Goal: Transaction & Acquisition: Book appointment/travel/reservation

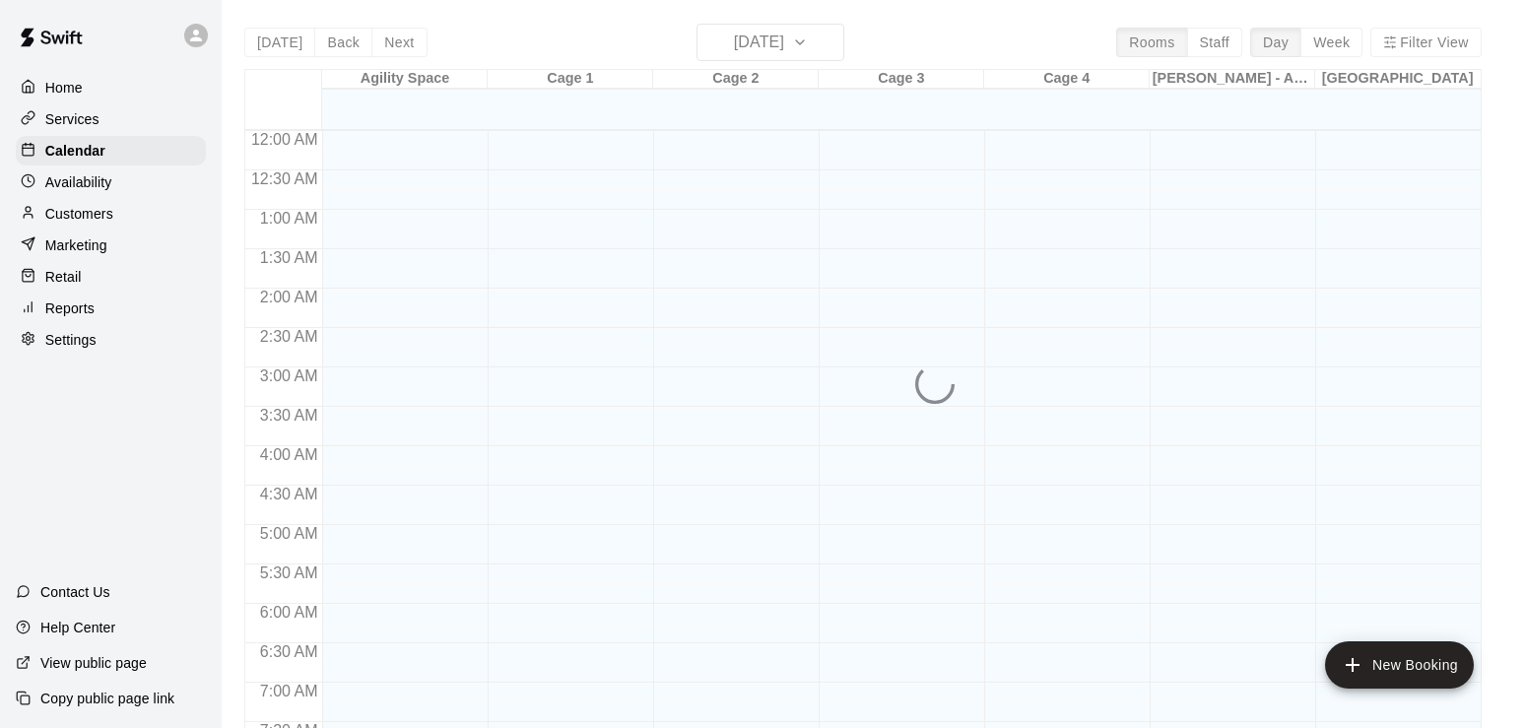
scroll to position [1208, 0]
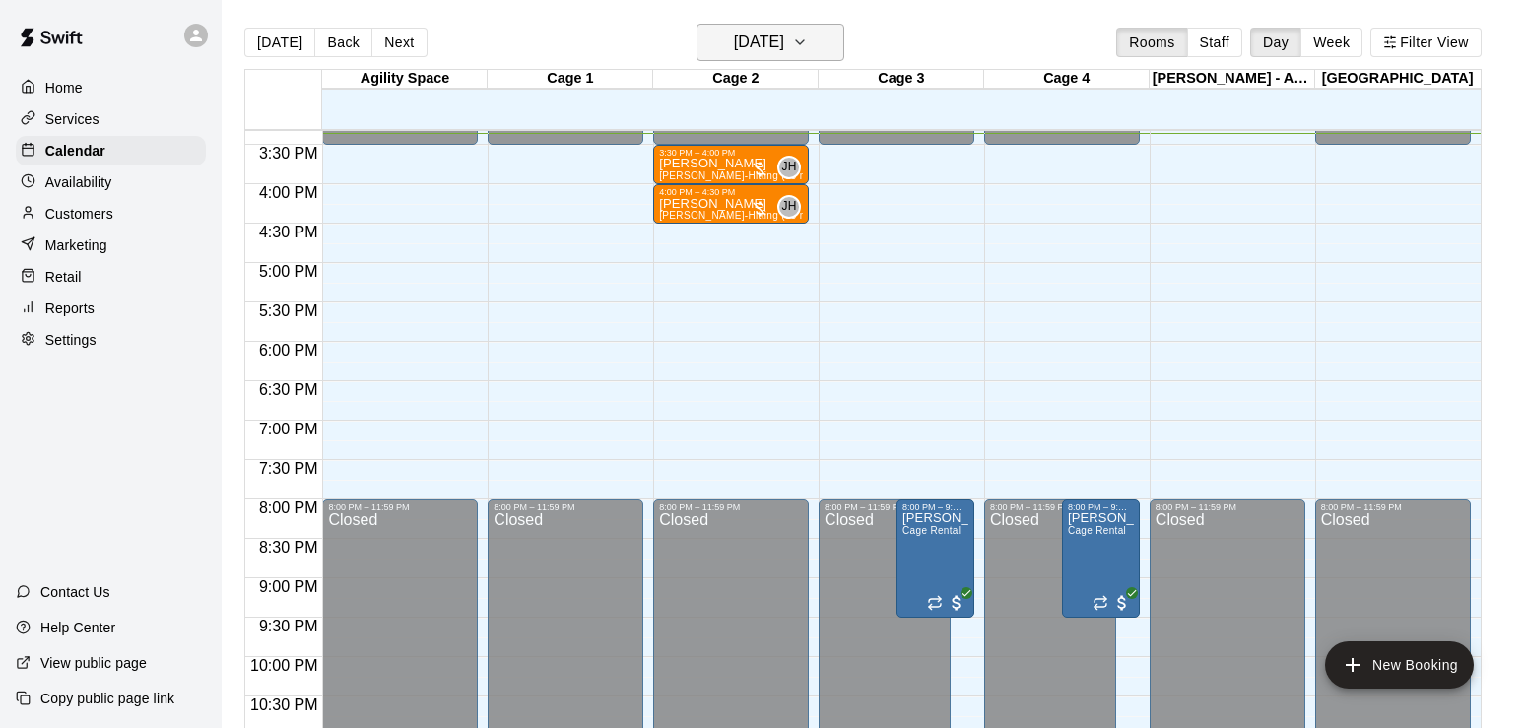
click at [808, 38] on icon "button" at bounding box center [800, 43] width 16 height 24
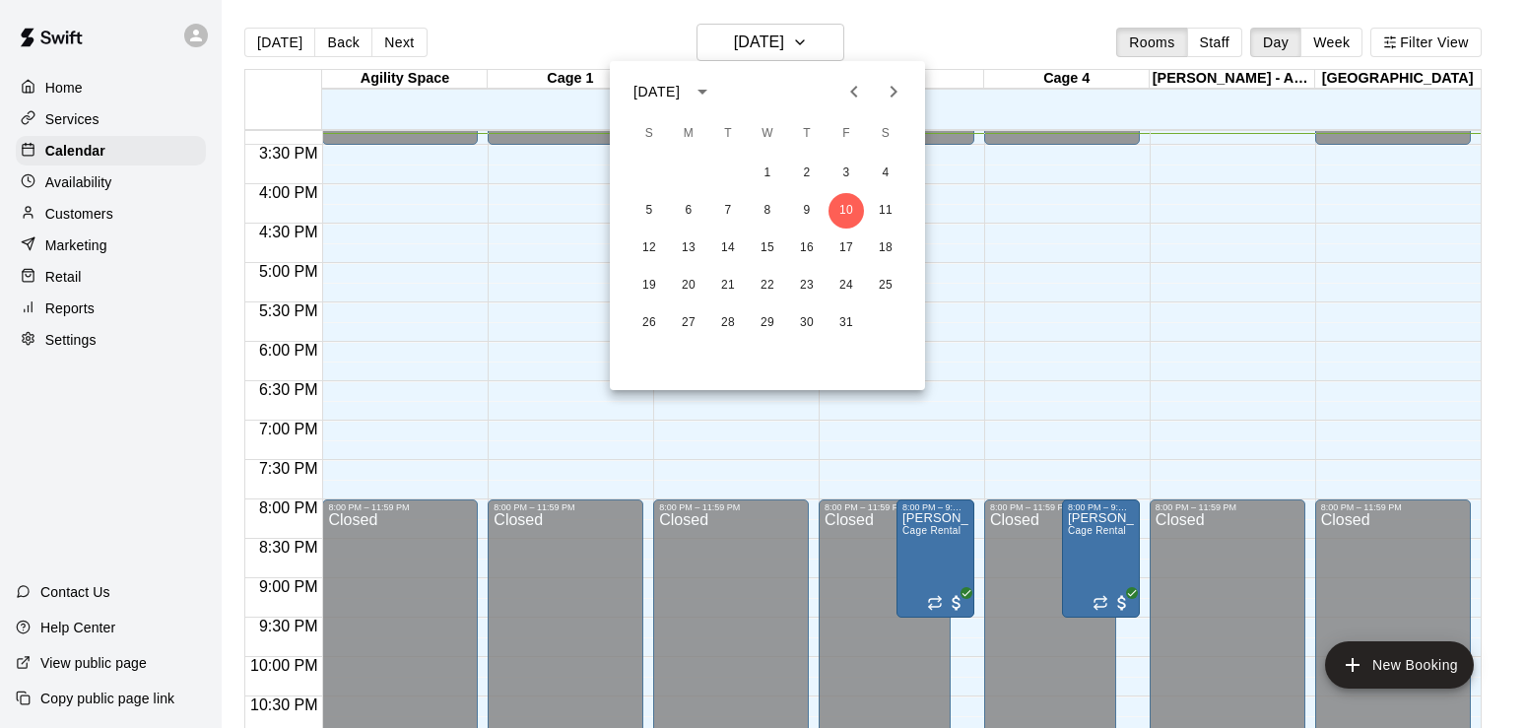
click at [889, 97] on icon "Next month" at bounding box center [894, 92] width 24 height 24
click at [804, 324] on button "27" at bounding box center [806, 322] width 35 height 35
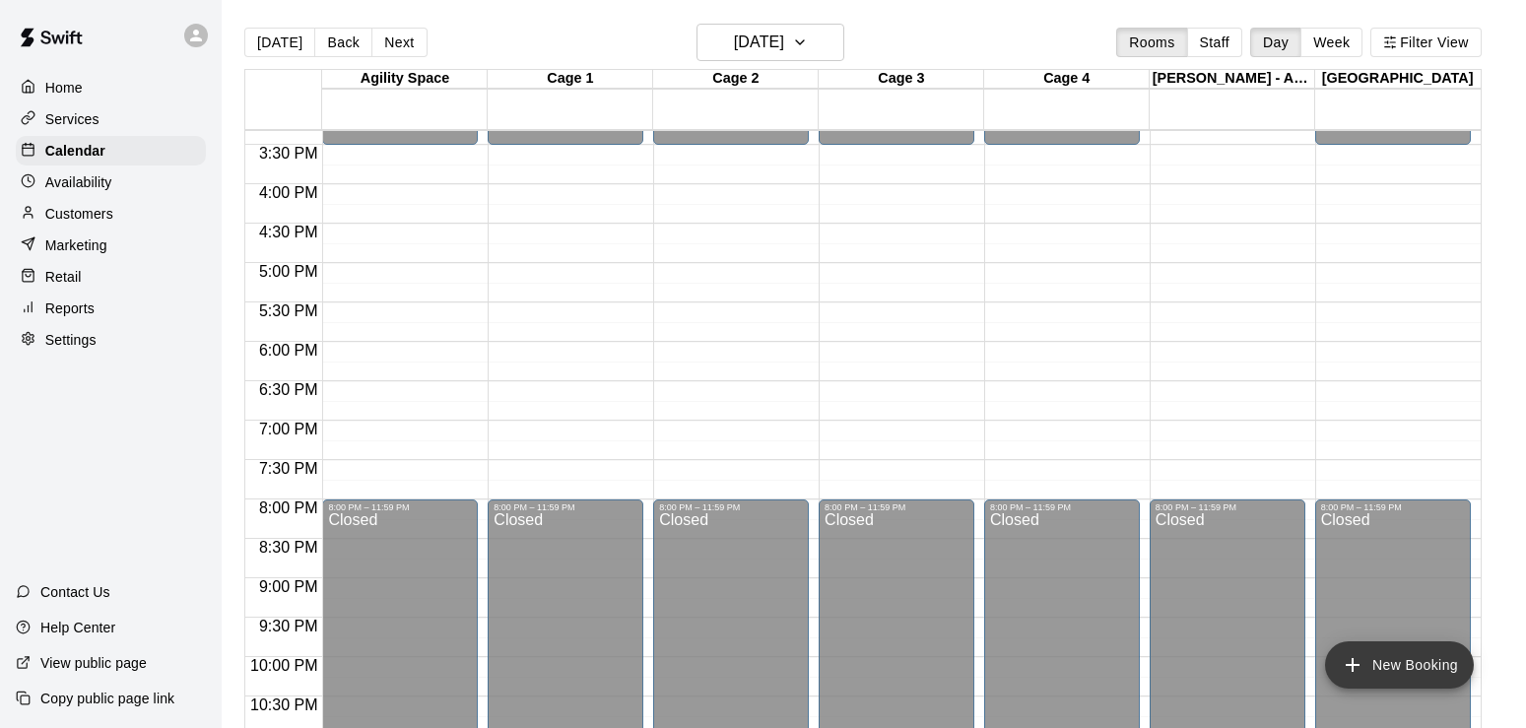
click at [1385, 668] on button "New Booking" at bounding box center [1399, 665] width 149 height 47
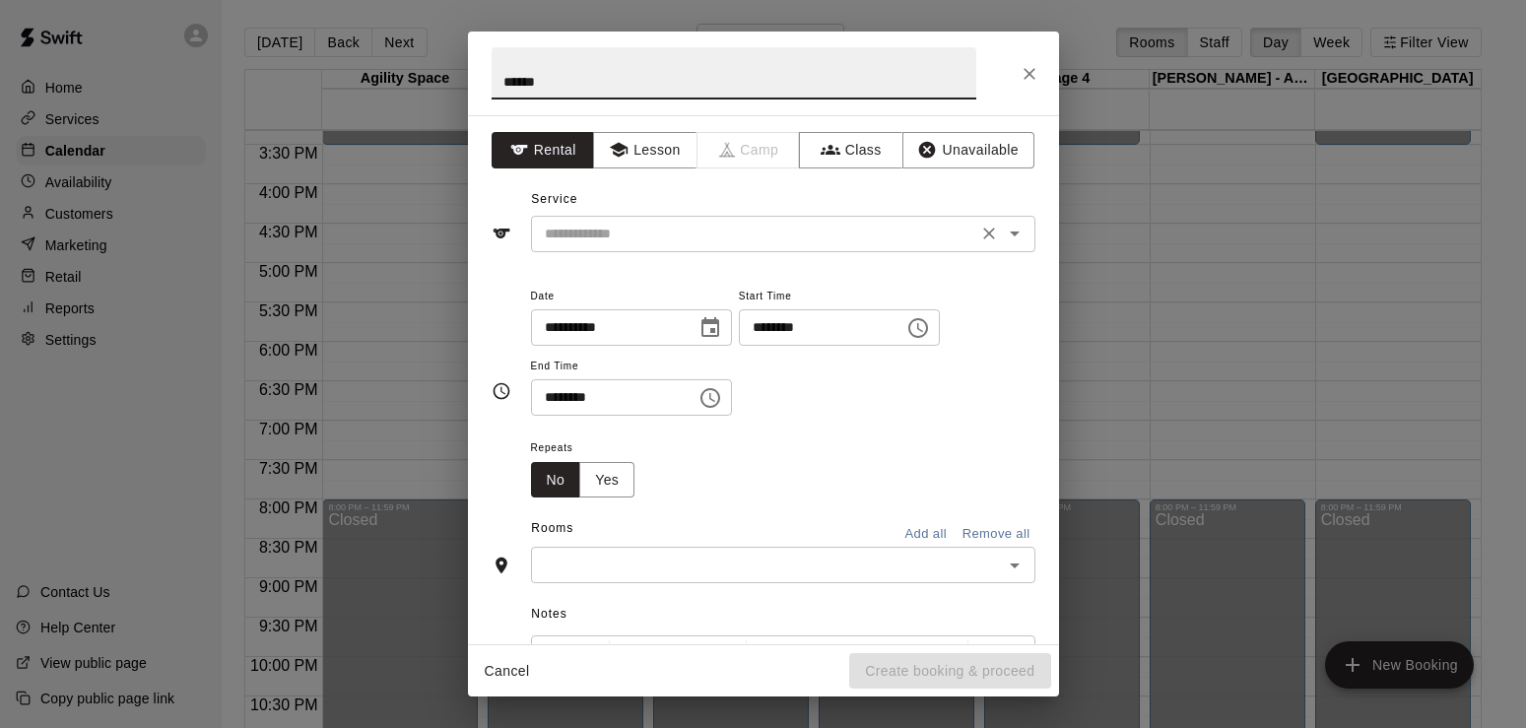
type input "******"
click at [750, 240] on input "text" at bounding box center [754, 234] width 435 height 25
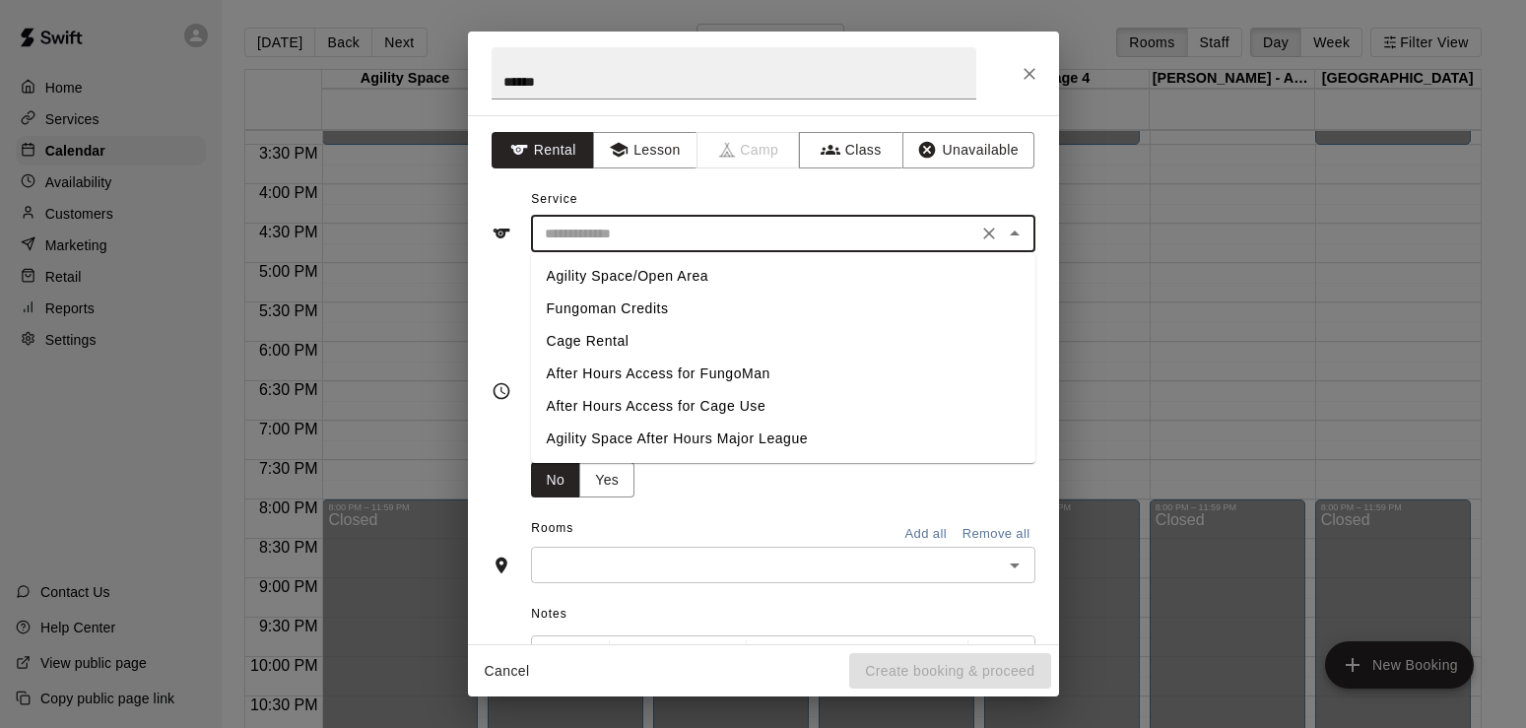
click at [599, 351] on li "Cage Rental" at bounding box center [783, 341] width 505 height 33
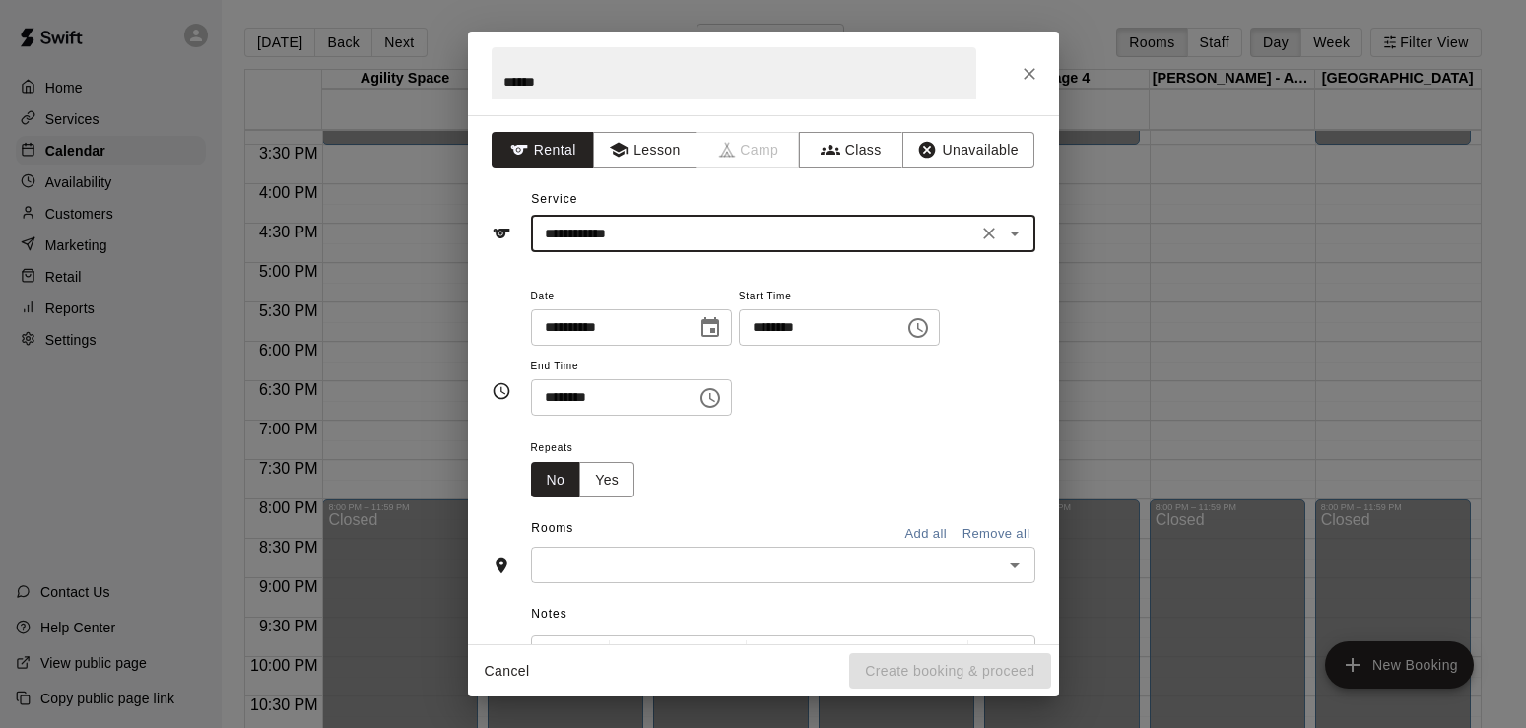
type input "**********"
click at [938, 326] on button "Choose time, selected time is 3:00 PM" at bounding box center [918, 327] width 39 height 39
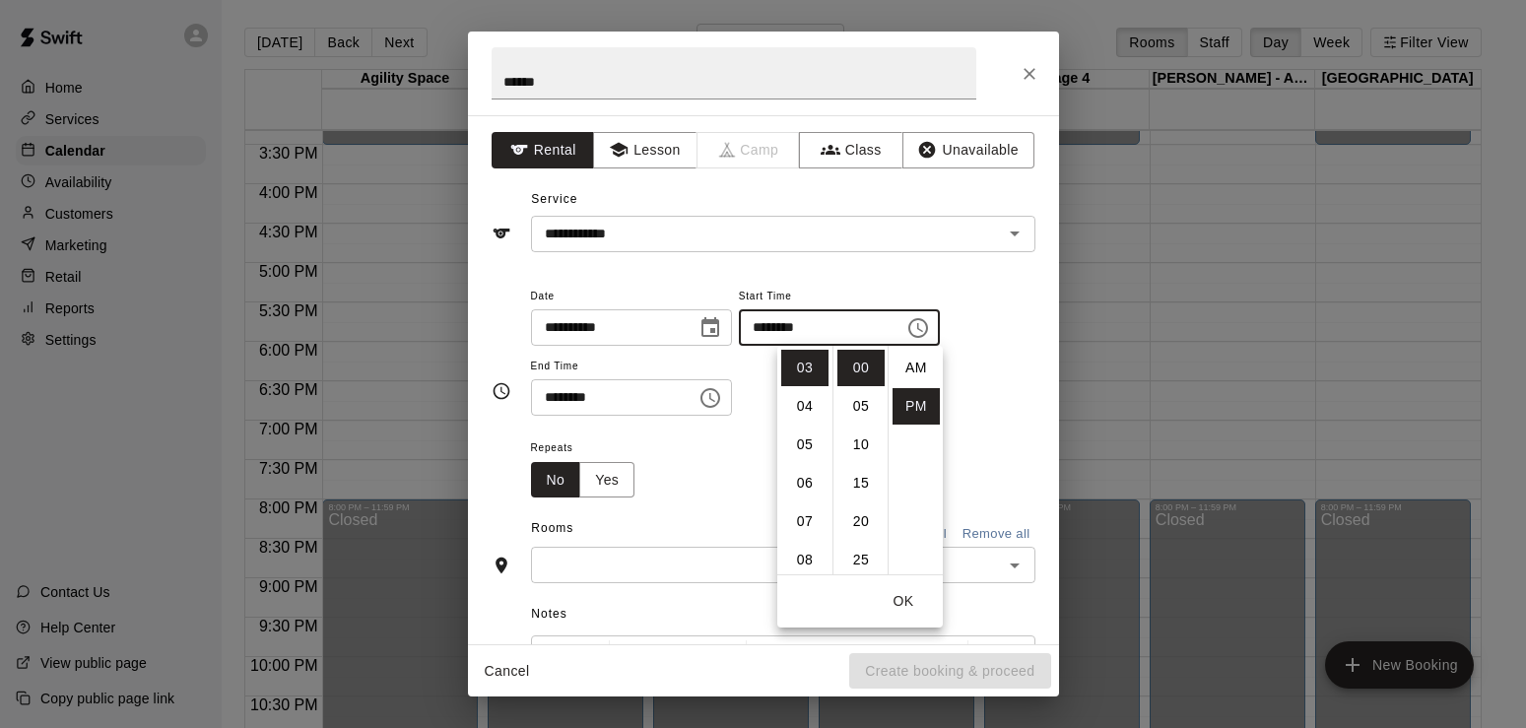
scroll to position [35, 0]
click at [860, 539] on li "30" at bounding box center [861, 536] width 47 height 36
type input "********"
click at [903, 600] on button "OK" at bounding box center [903, 601] width 63 height 36
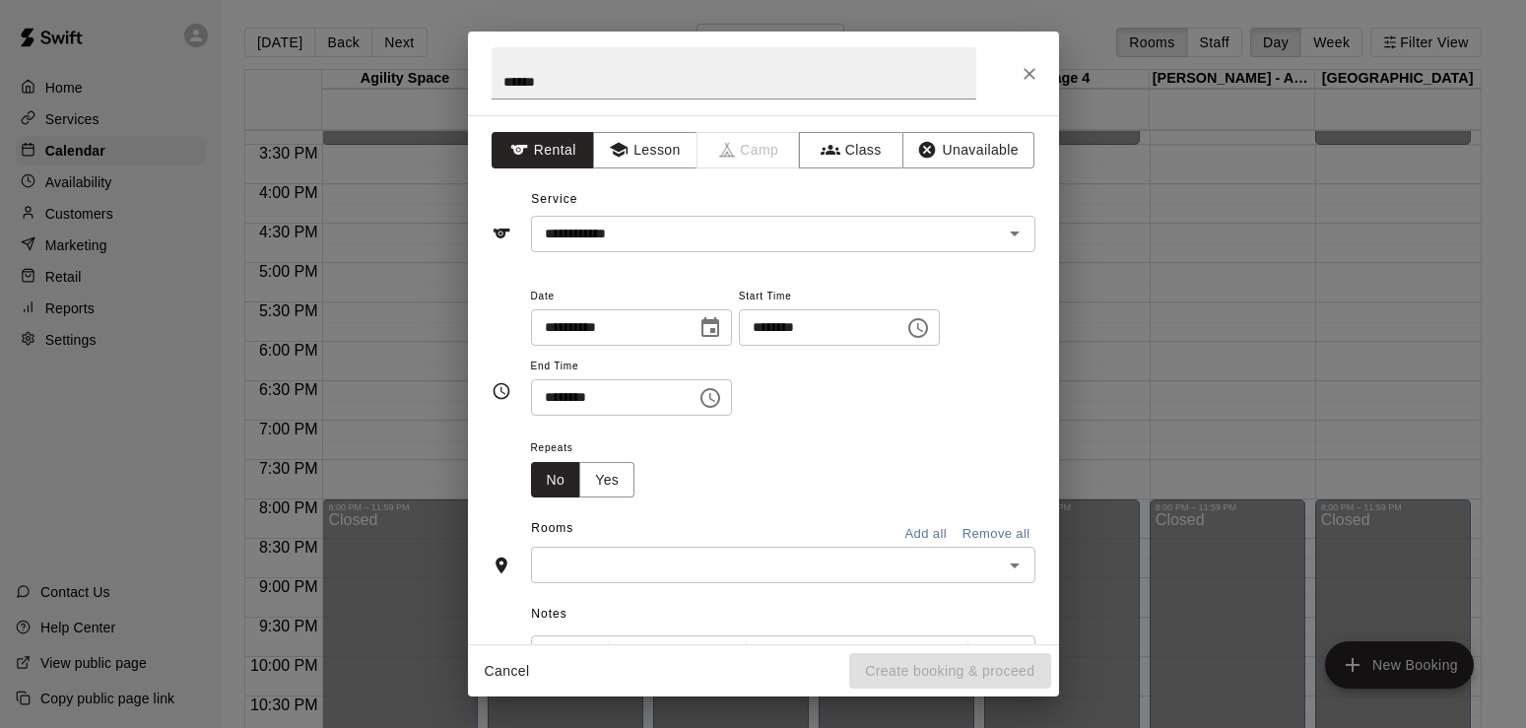
click at [722, 395] on icon "Choose time, selected time is 3:30 PM" at bounding box center [711, 398] width 24 height 24
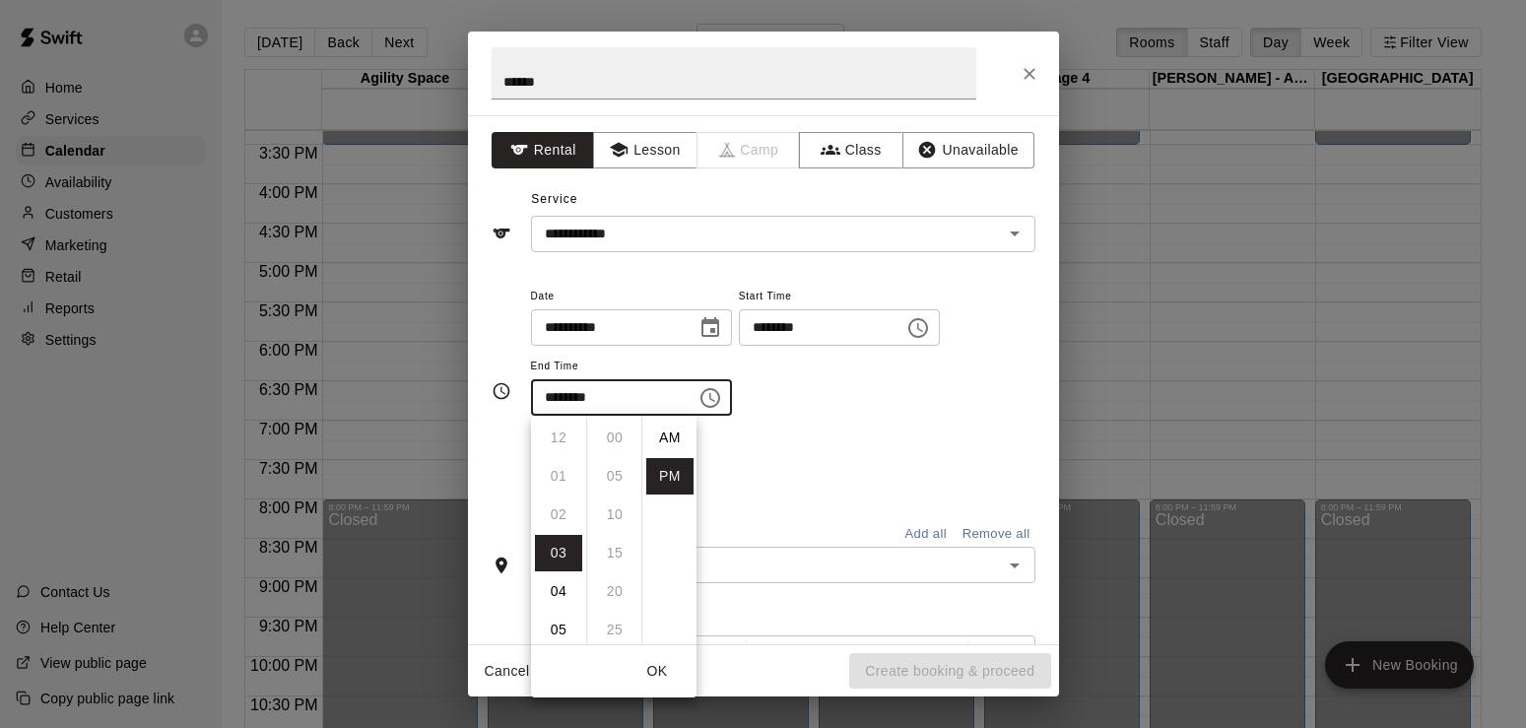
scroll to position [35, 0]
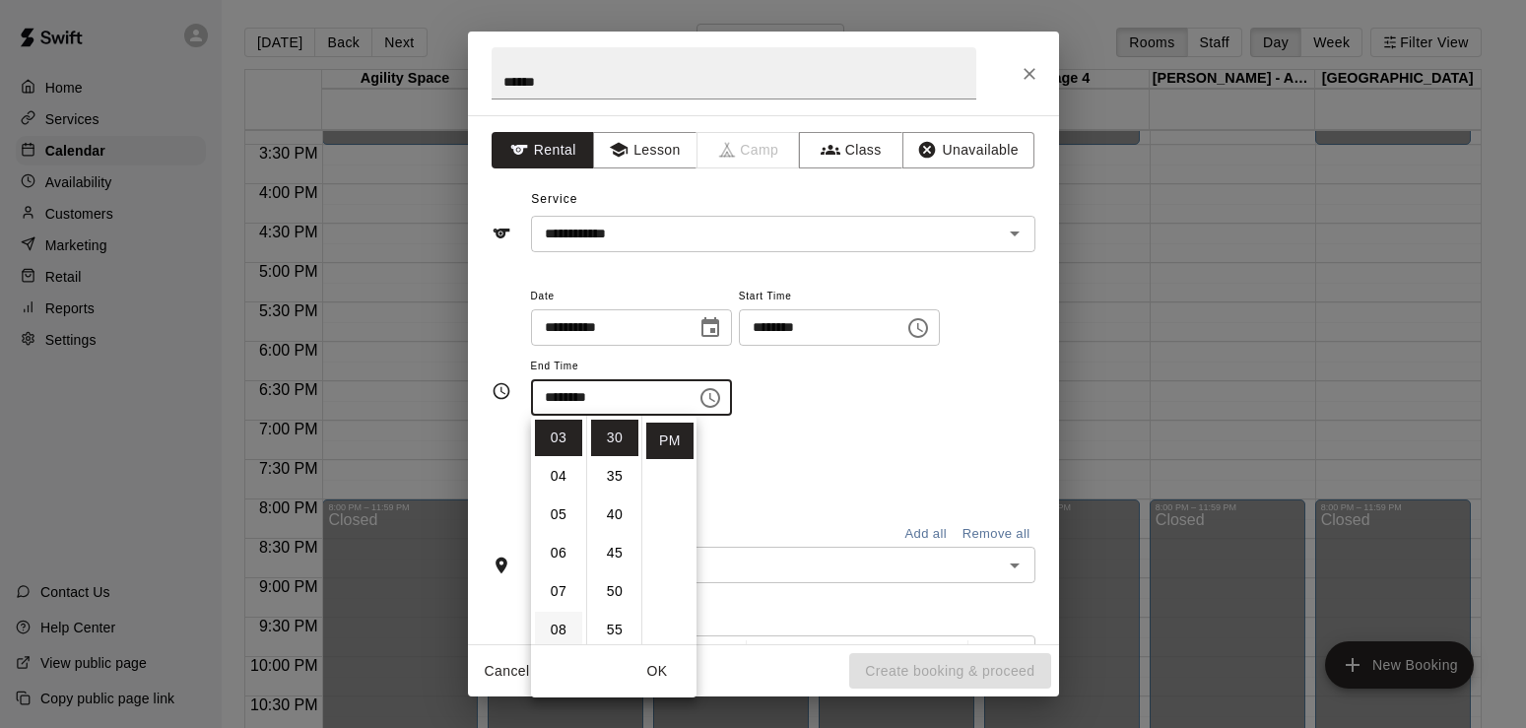
click at [565, 635] on li "08" at bounding box center [558, 630] width 47 height 36
click at [612, 441] on li "00" at bounding box center [614, 438] width 47 height 36
type input "********"
click at [654, 680] on button "OK" at bounding box center [657, 671] width 63 height 36
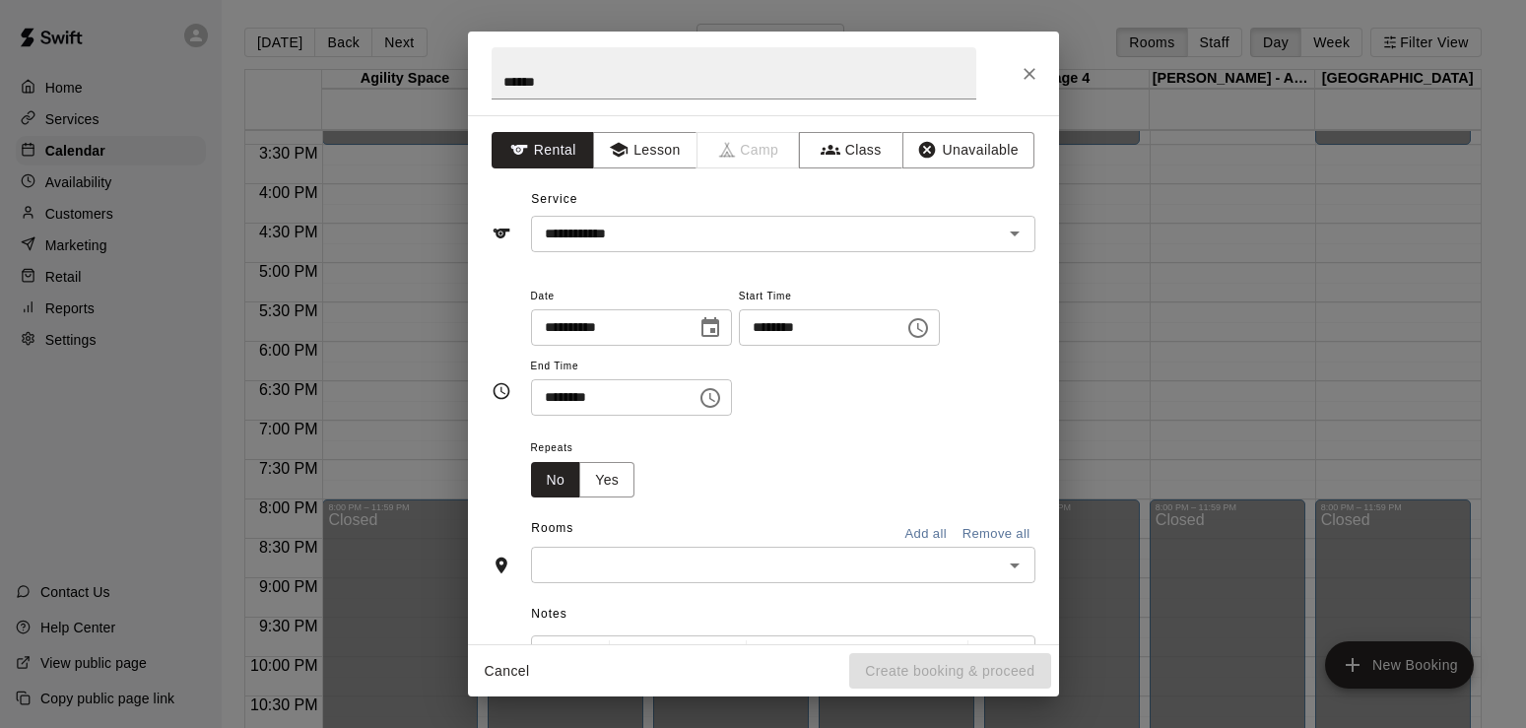
click at [930, 537] on button "Add all" at bounding box center [926, 534] width 63 height 31
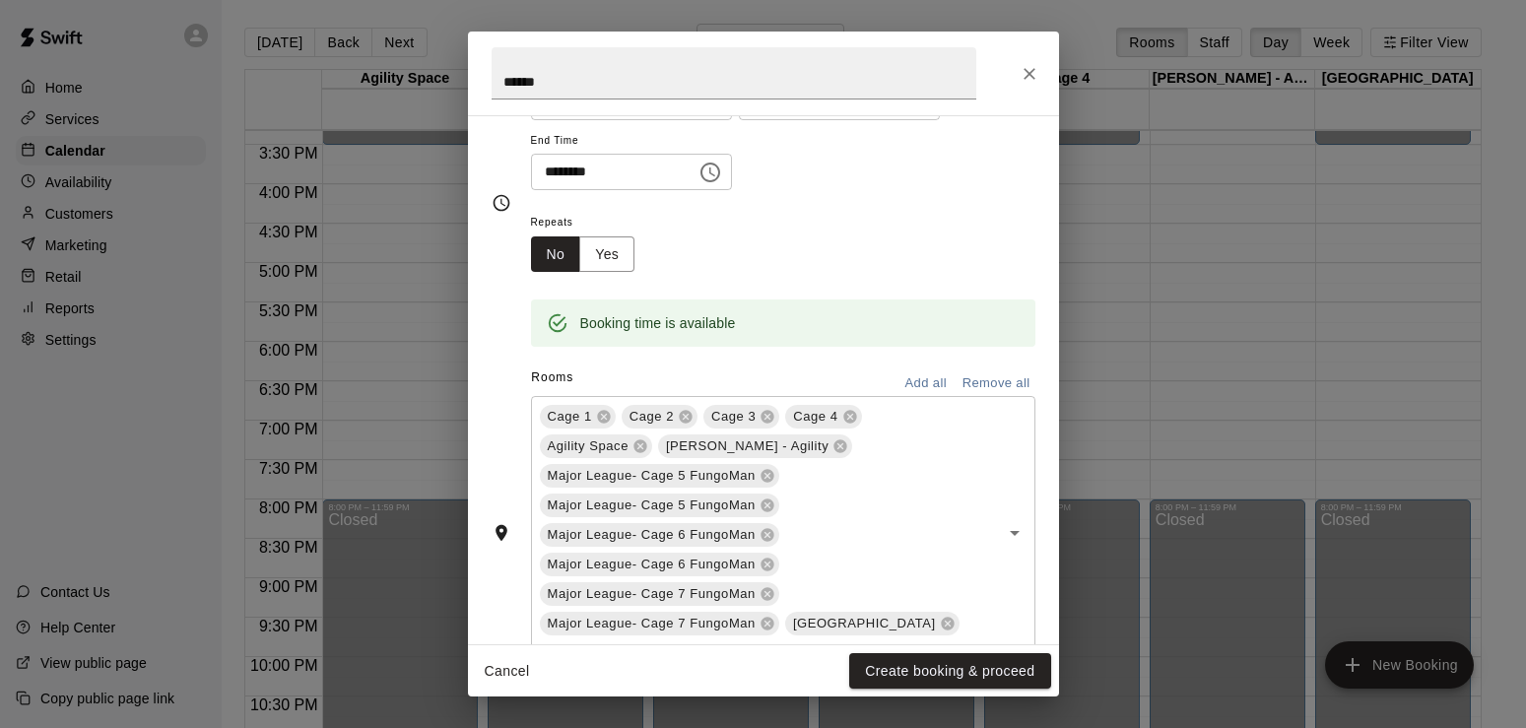
scroll to position [227, 0]
click at [835, 448] on icon at bounding box center [841, 446] width 13 height 13
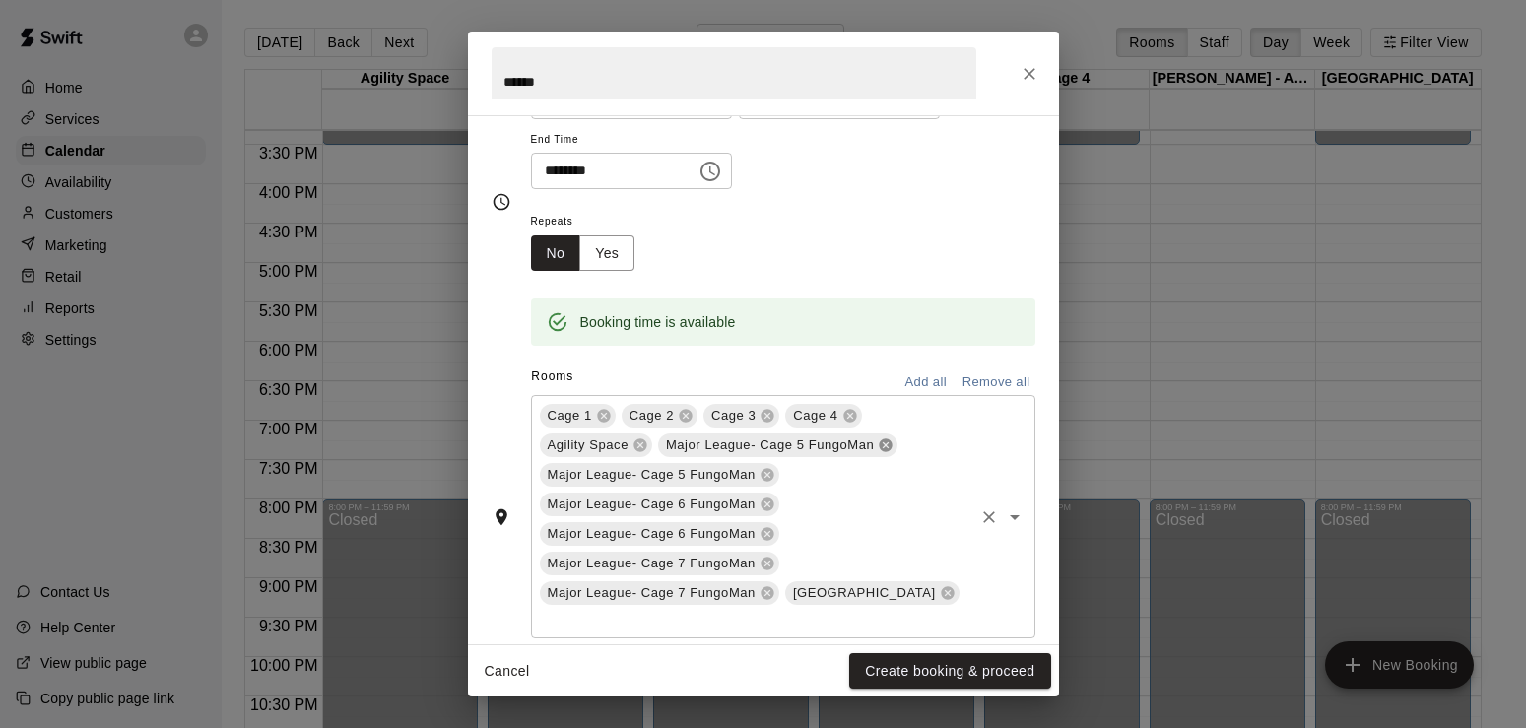
click at [882, 444] on icon at bounding box center [886, 446] width 13 height 13
click at [886, 434] on div "Cage 1 Cage 2 Cage 3 Cage 4 Agility Space Major League- Cage 5 FungoMan Major L…" at bounding box center [783, 502] width 505 height 214
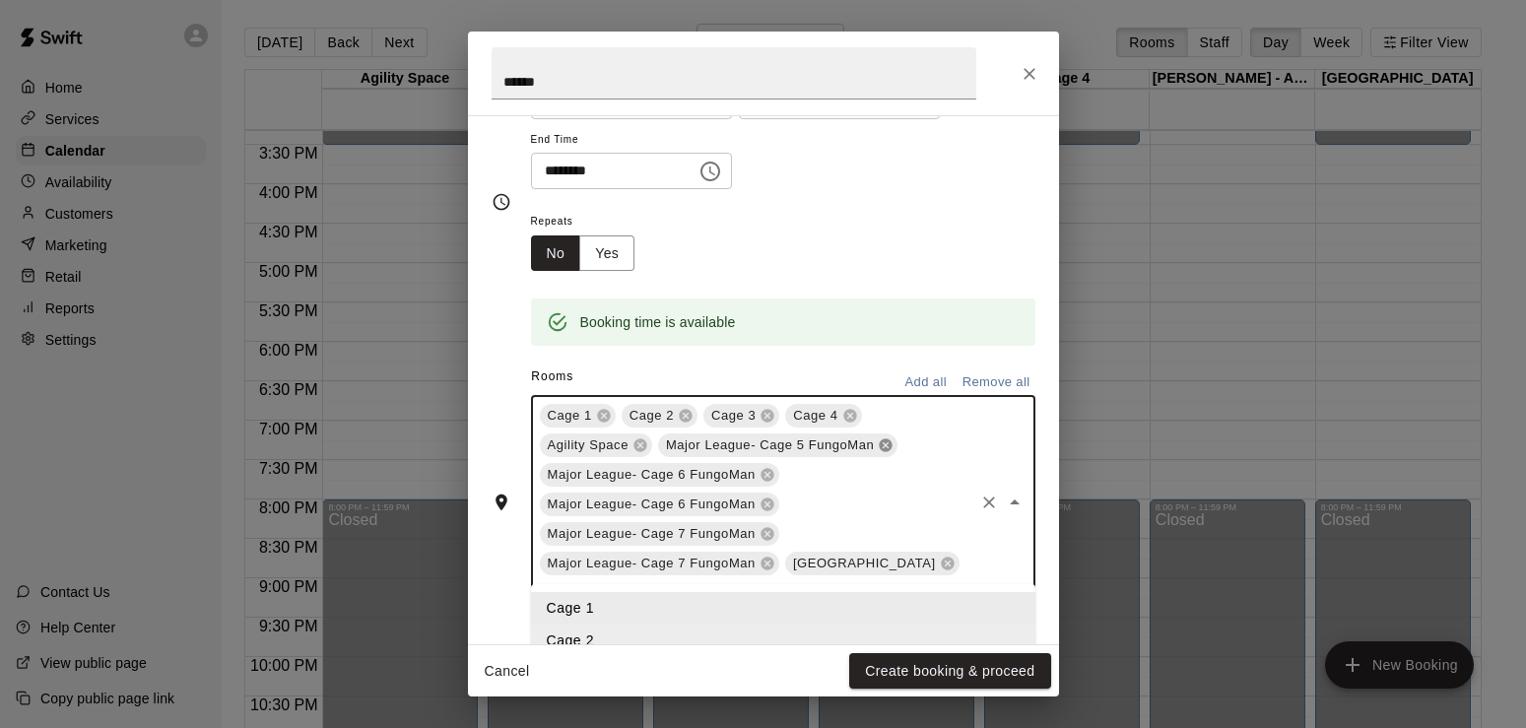
click at [887, 445] on icon at bounding box center [886, 446] width 16 height 16
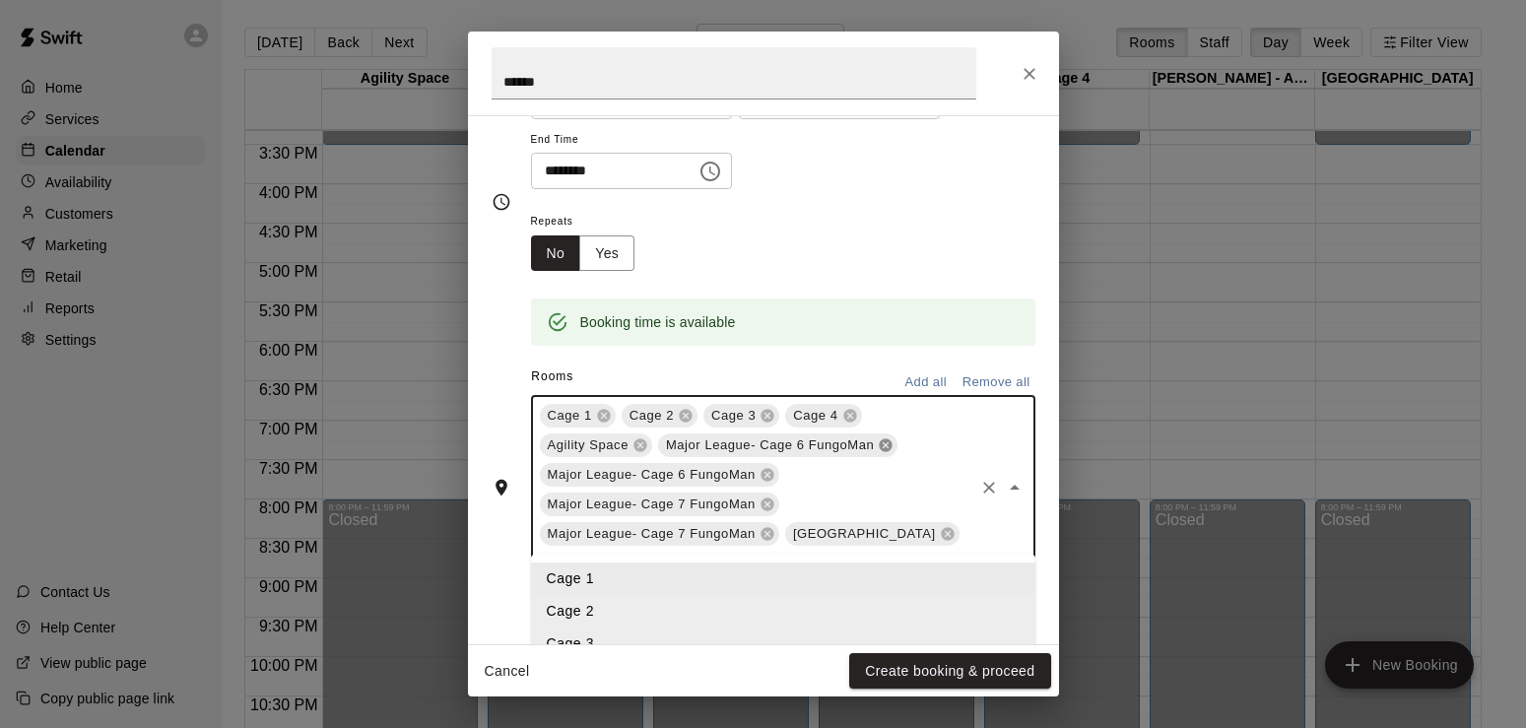
click at [880, 447] on icon at bounding box center [886, 446] width 16 height 16
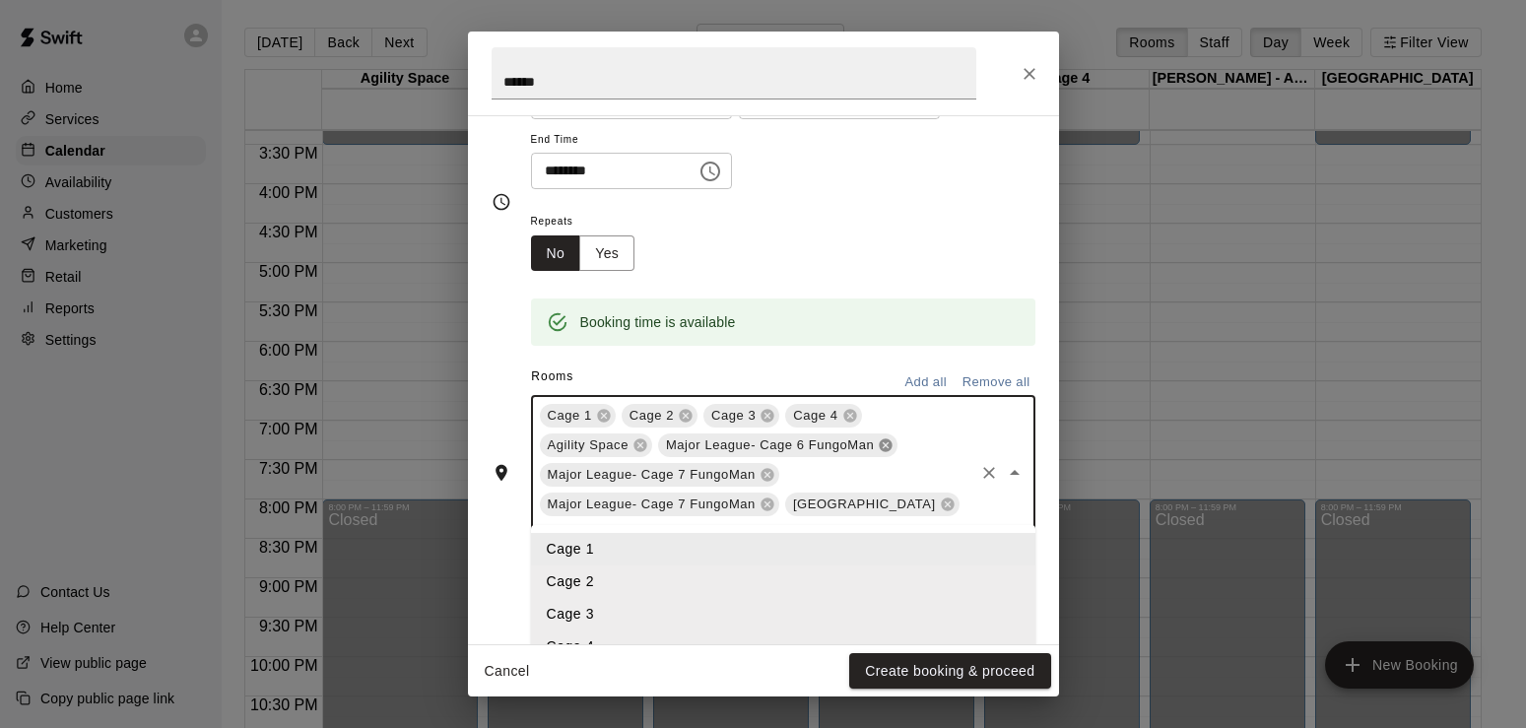
click at [886, 445] on icon at bounding box center [886, 446] width 13 height 13
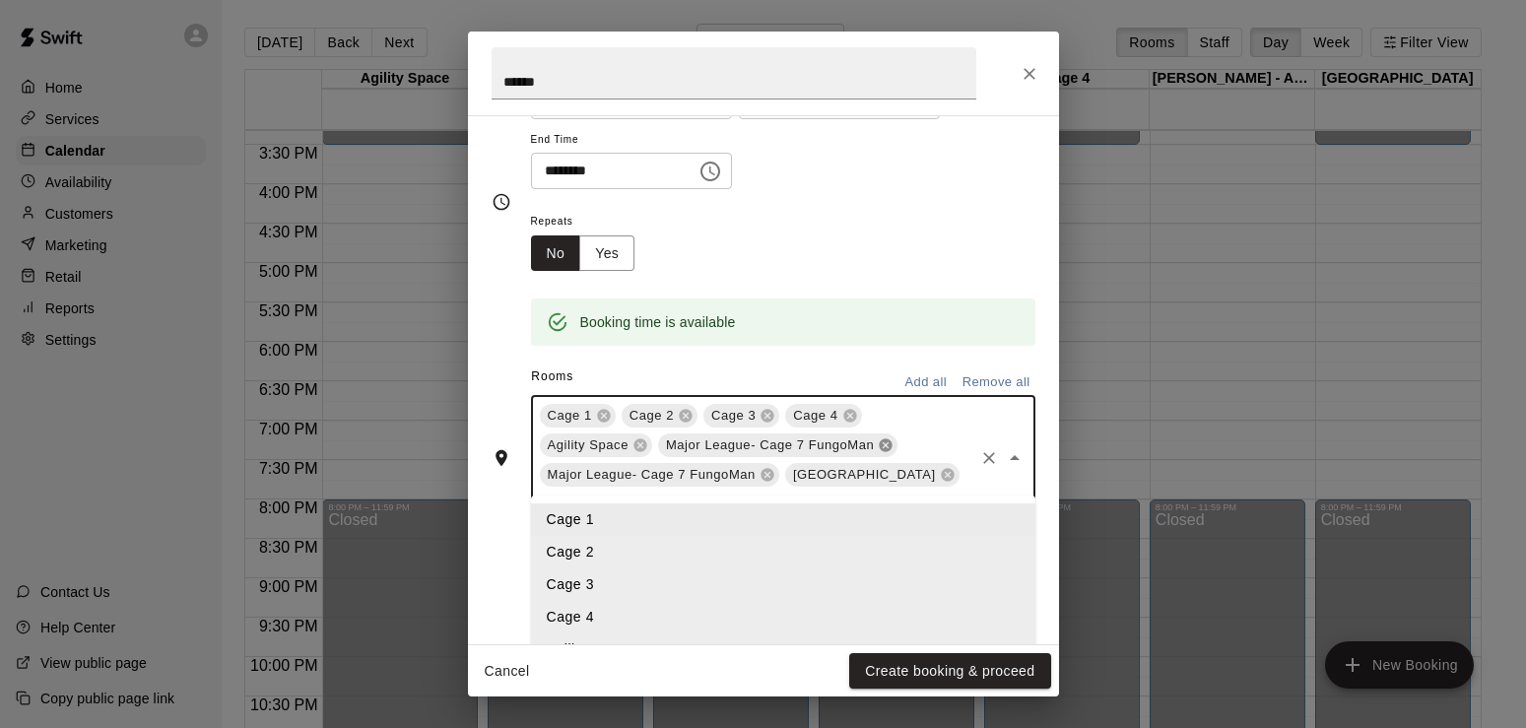
click at [882, 447] on icon at bounding box center [886, 446] width 13 height 13
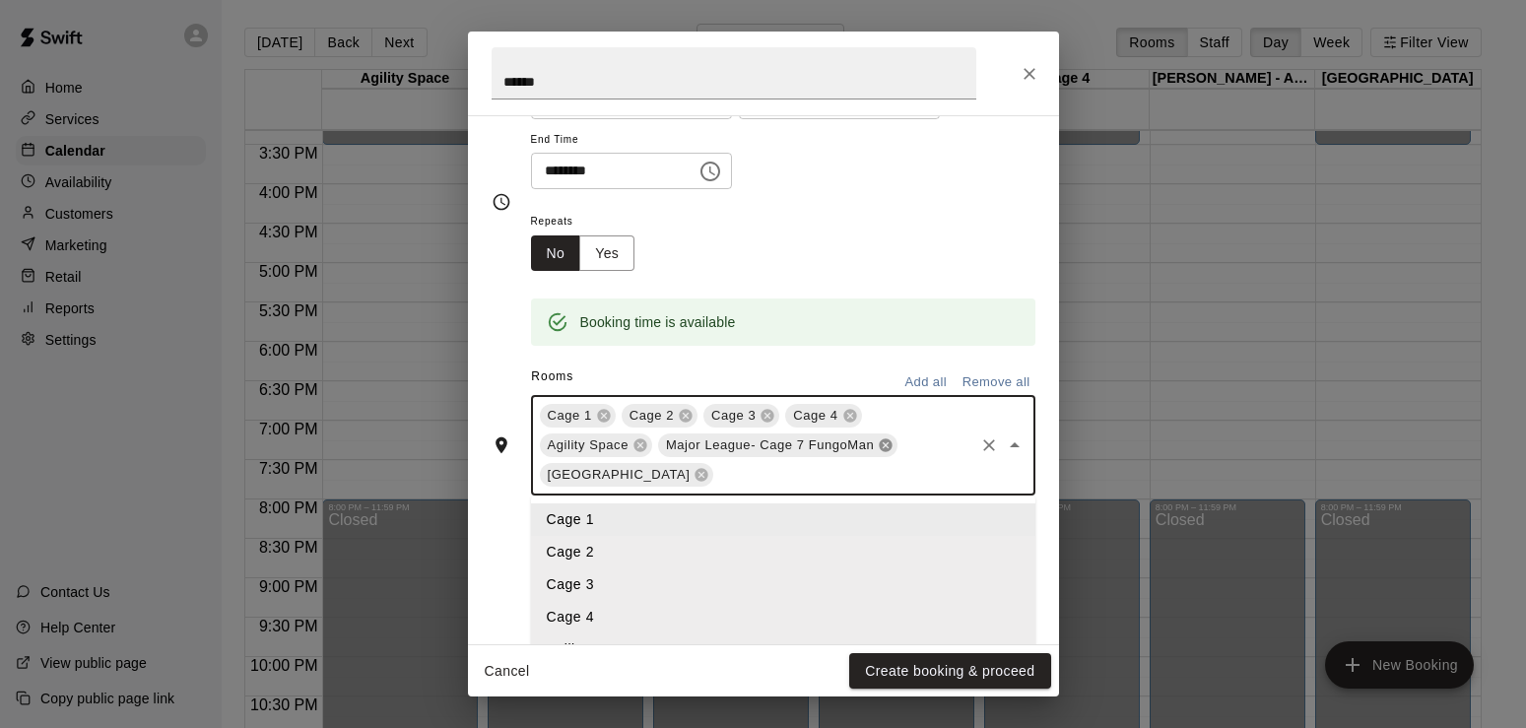
click at [882, 443] on icon at bounding box center [886, 446] width 13 height 13
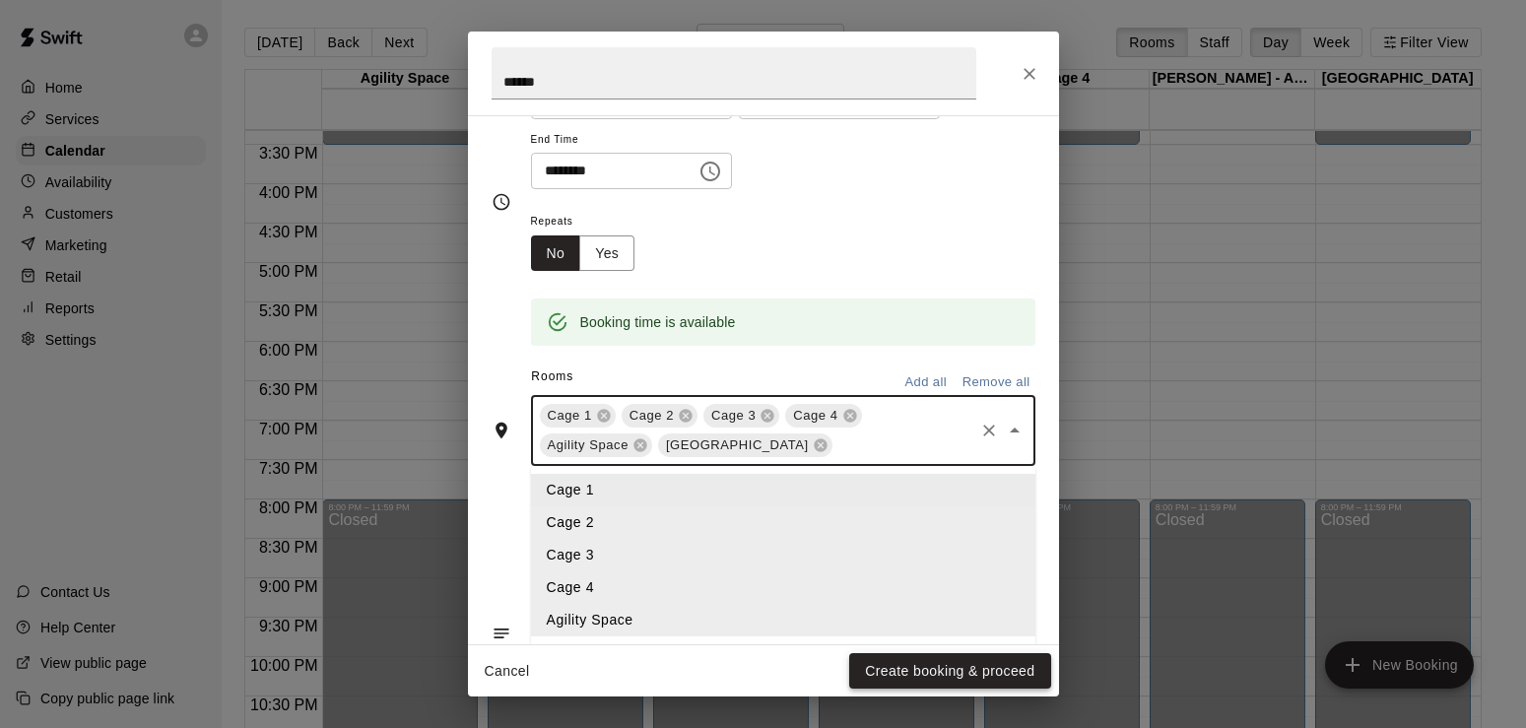
click at [962, 675] on button "Create booking & proceed" at bounding box center [949, 671] width 201 height 36
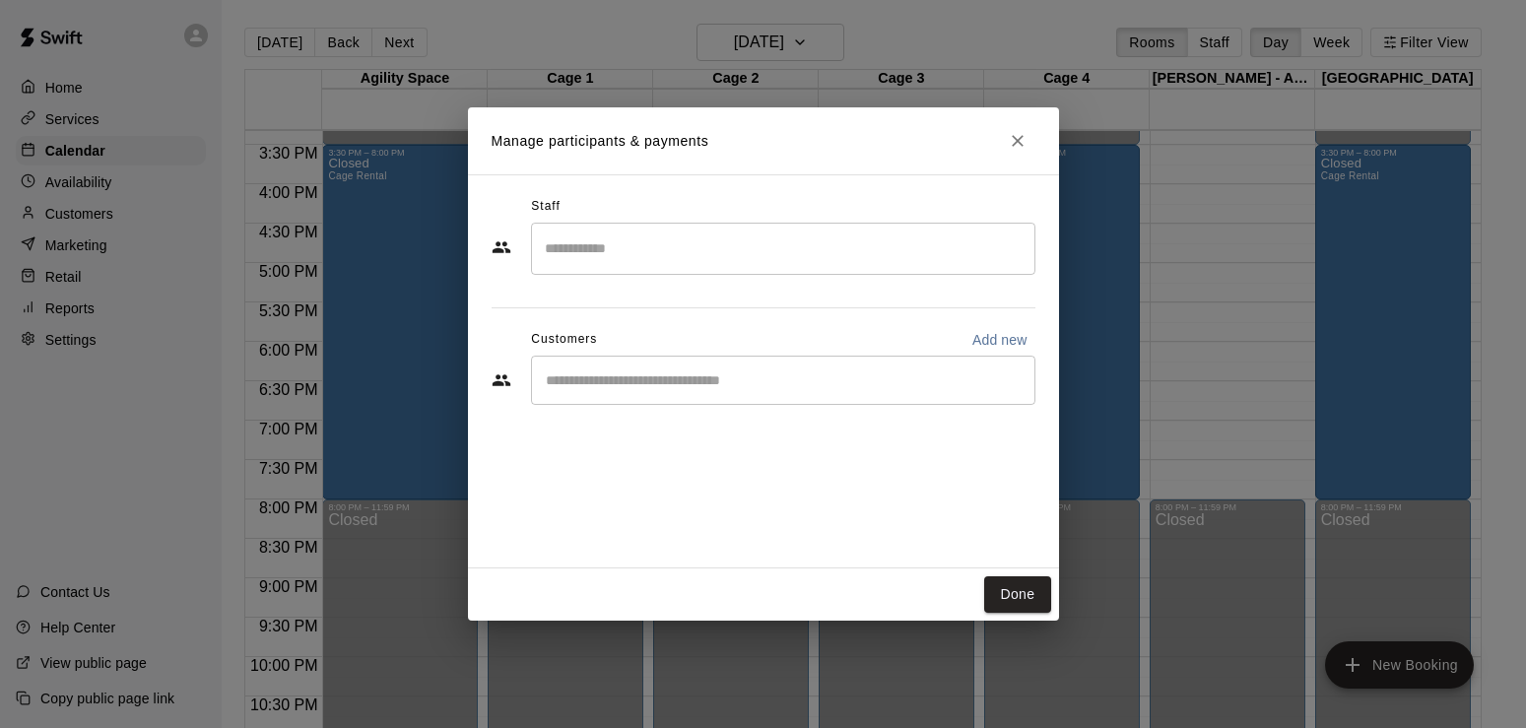
click at [808, 251] on input "Search staff" at bounding box center [783, 249] width 487 height 34
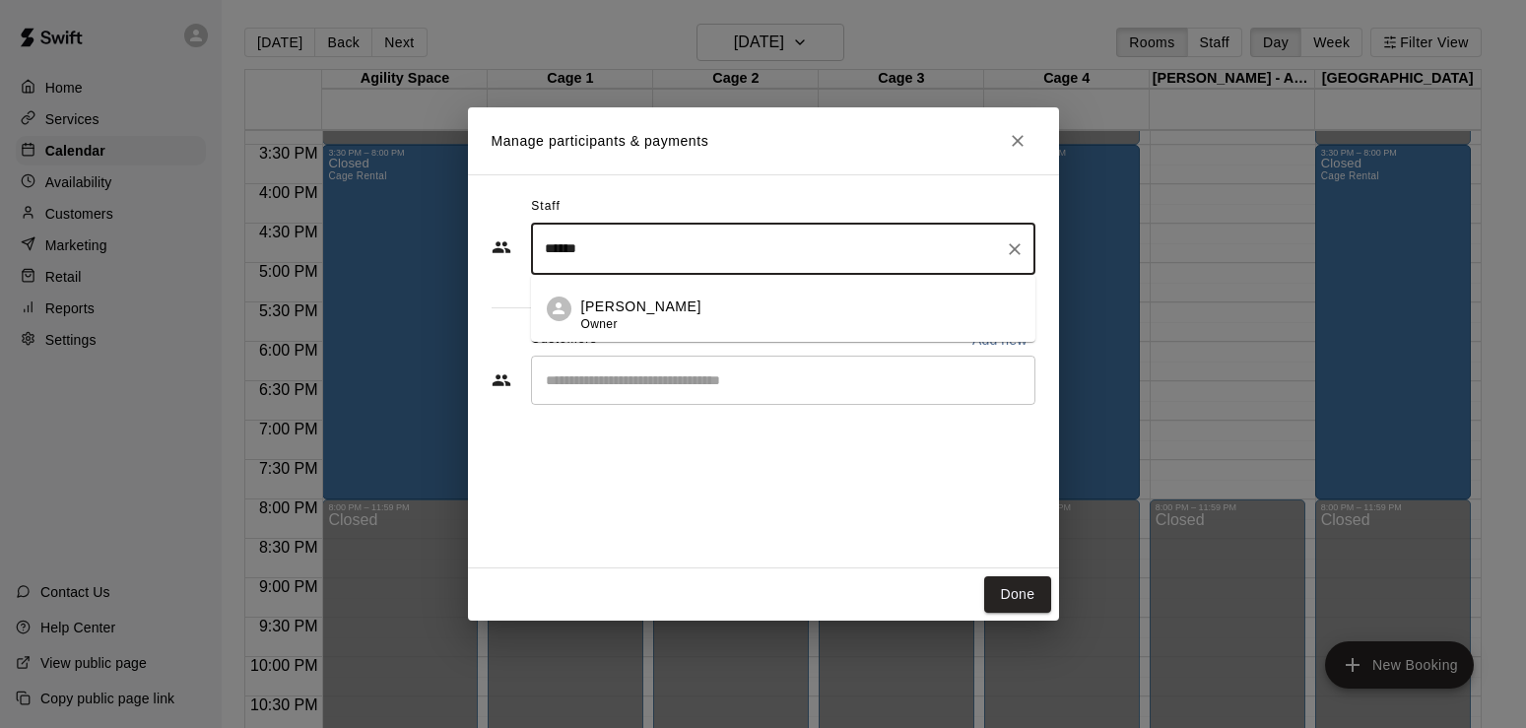
click at [683, 317] on div "[PERSON_NAME] Owner" at bounding box center [800, 316] width 439 height 38
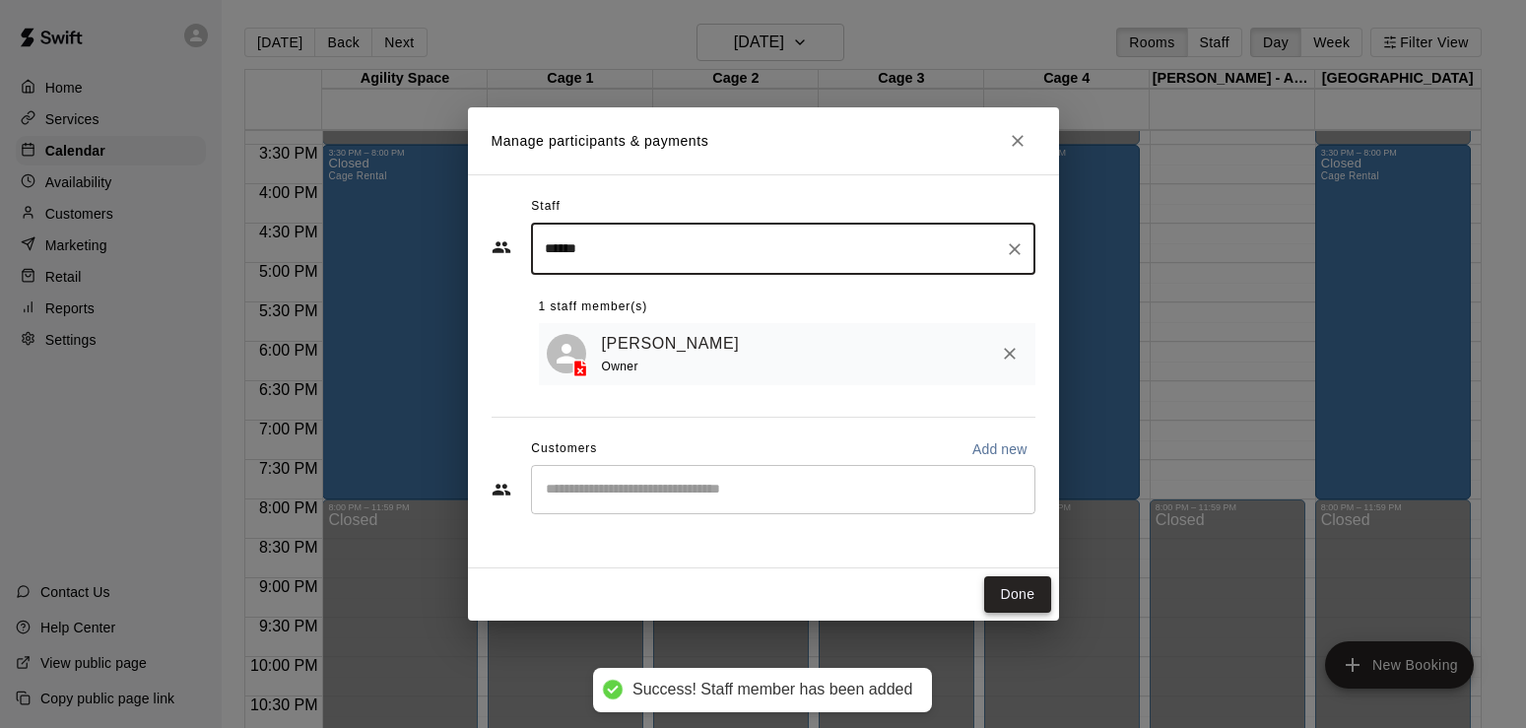
type input "******"
click at [1015, 591] on button "Done" at bounding box center [1017, 595] width 66 height 36
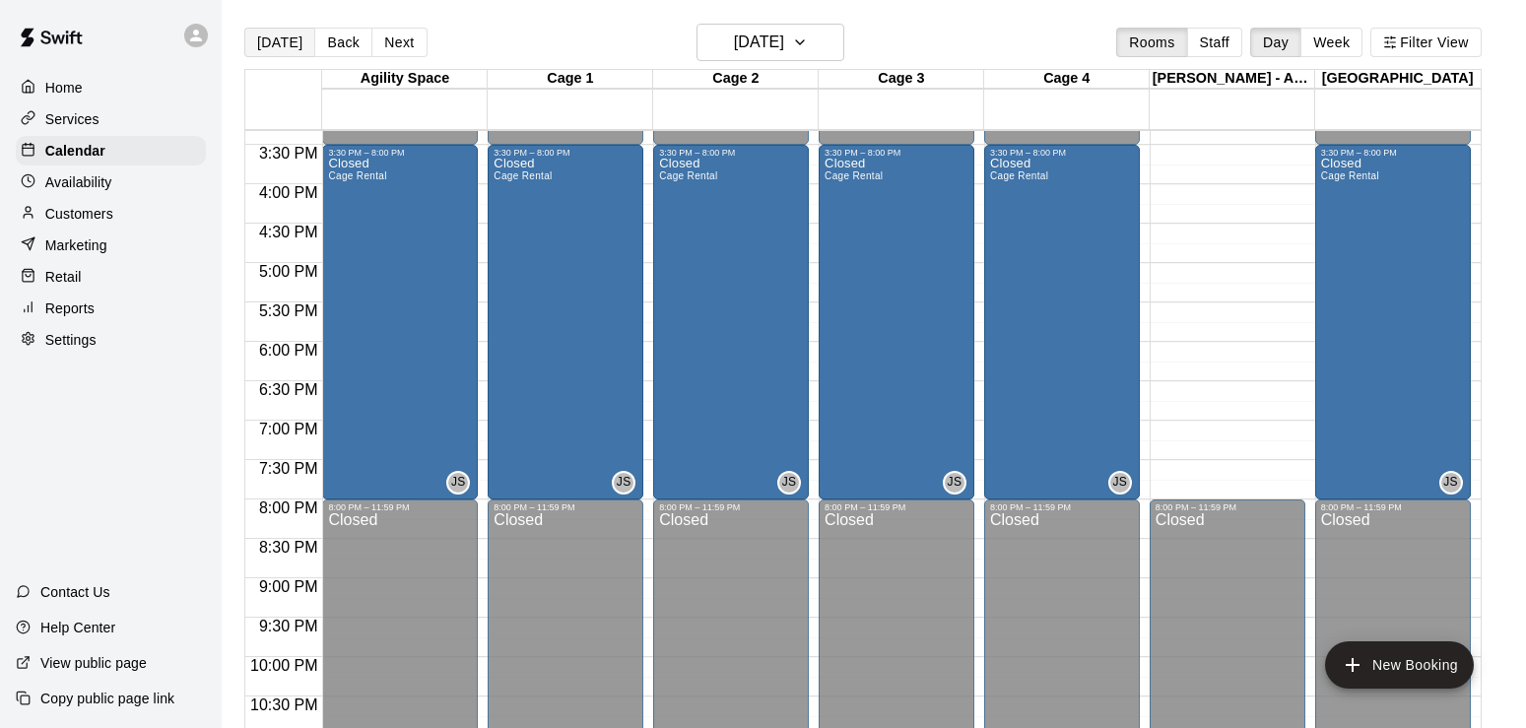
click at [280, 37] on button "[DATE]" at bounding box center [279, 43] width 71 height 30
